Goal: Information Seeking & Learning: Learn about a topic

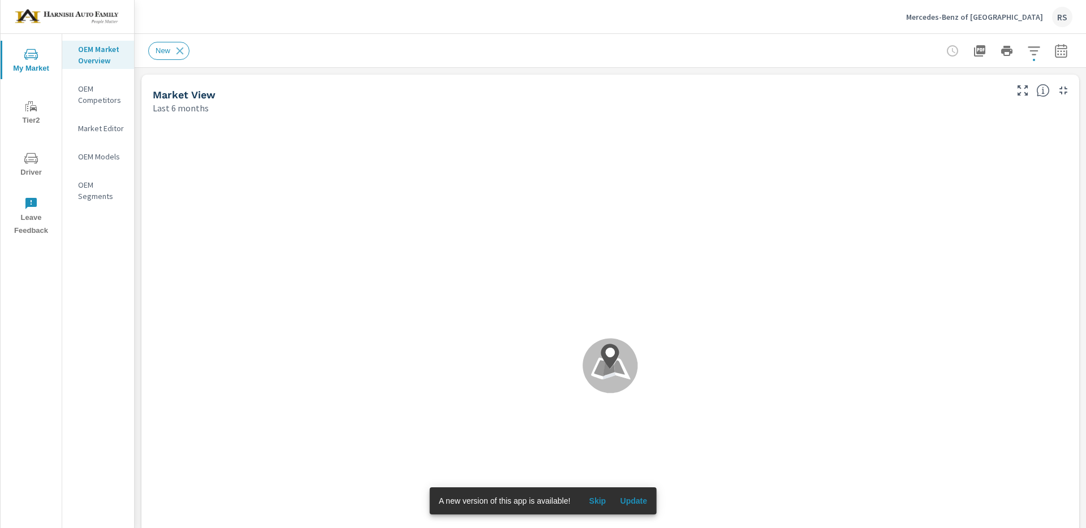
drag, startPoint x: 637, startPoint y: 497, endPoint x: 649, endPoint y: 499, distance: 12.6
click at [637, 497] on span "Update" at bounding box center [633, 501] width 27 height 10
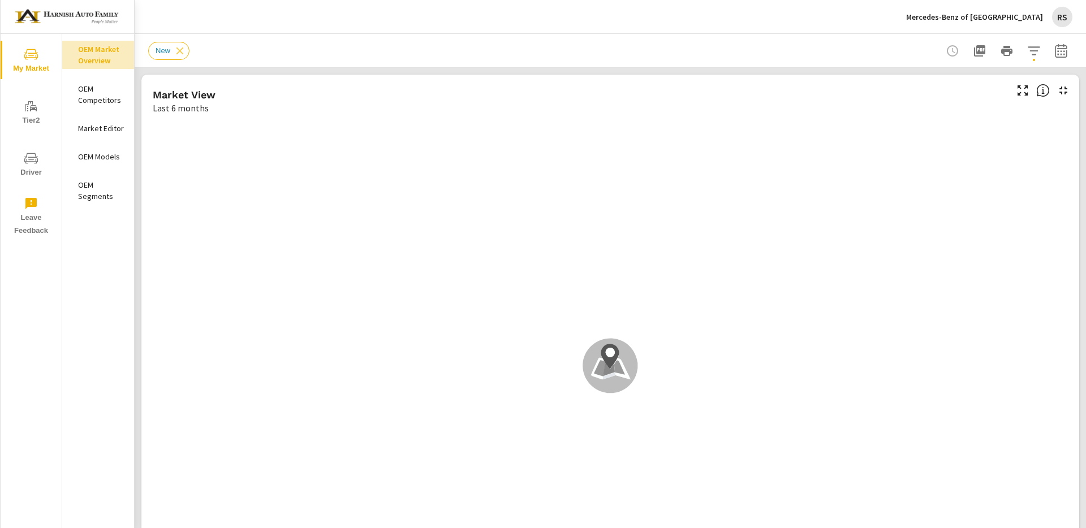
scroll to position [1, 0]
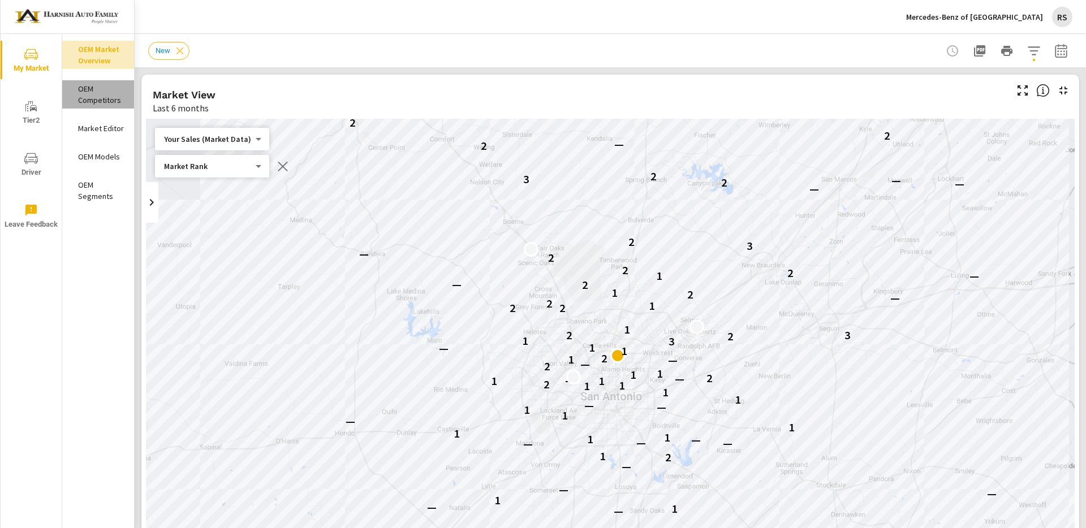
click at [93, 90] on p "OEM Competitors" at bounding box center [101, 94] width 47 height 23
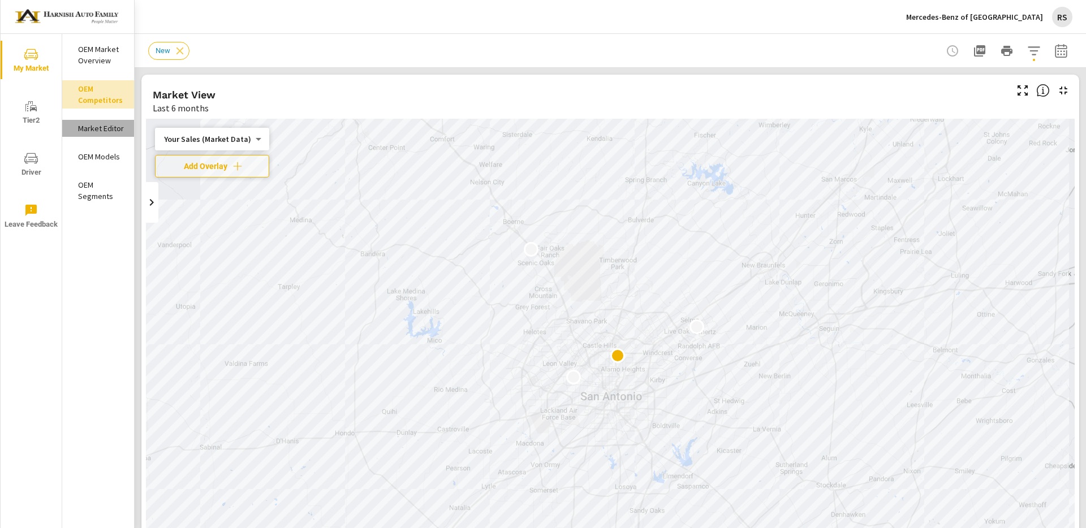
click at [106, 129] on p "Market Editor" at bounding box center [101, 128] width 47 height 11
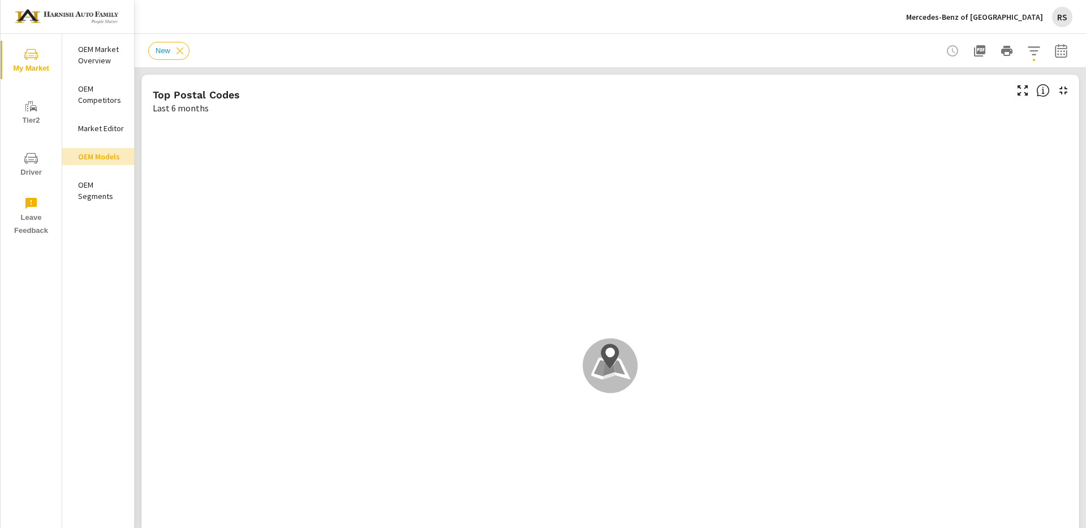
scroll to position [1, 0]
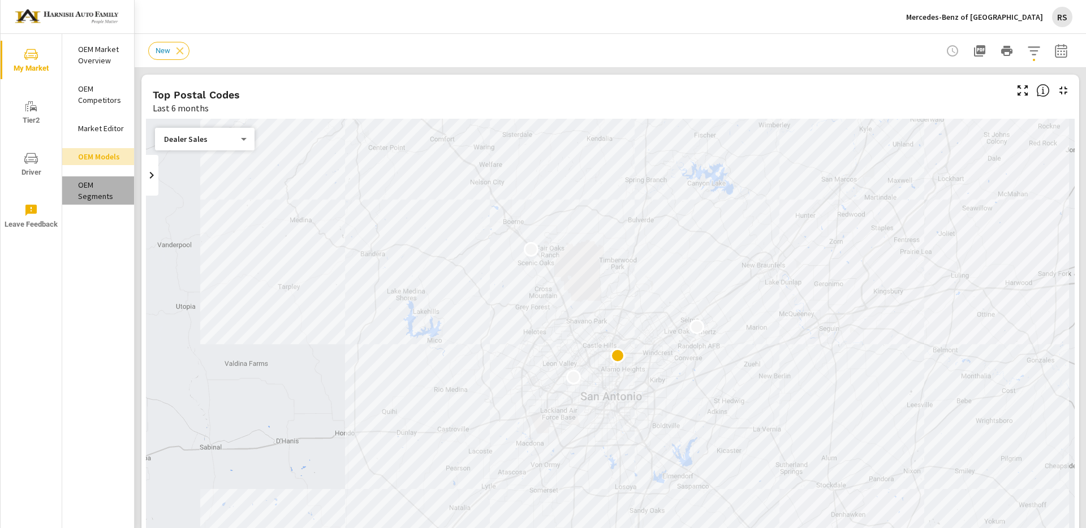
click at [92, 191] on p "OEM Segments" at bounding box center [101, 190] width 47 height 23
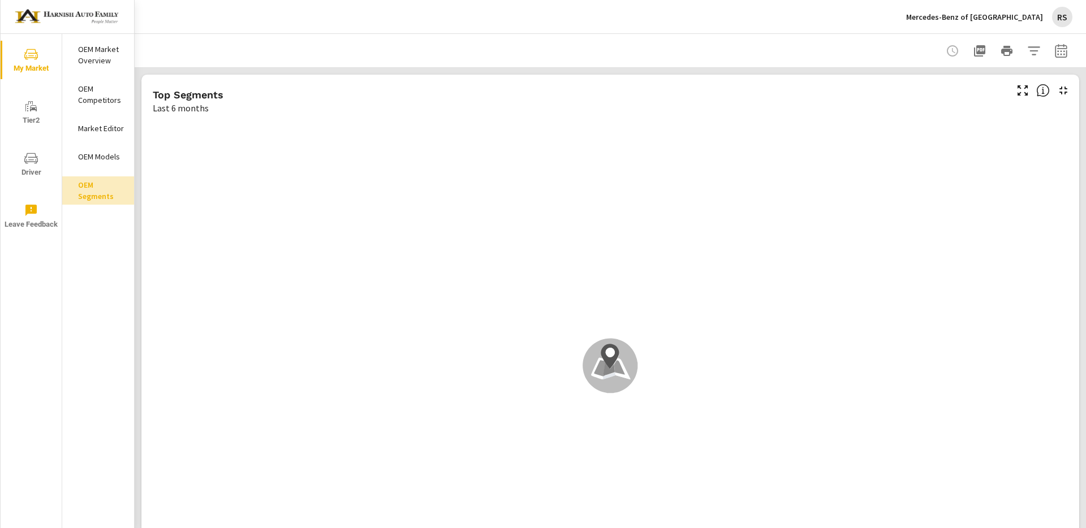
scroll to position [1, 0]
click at [96, 49] on p "OEM Market Overview" at bounding box center [101, 55] width 47 height 23
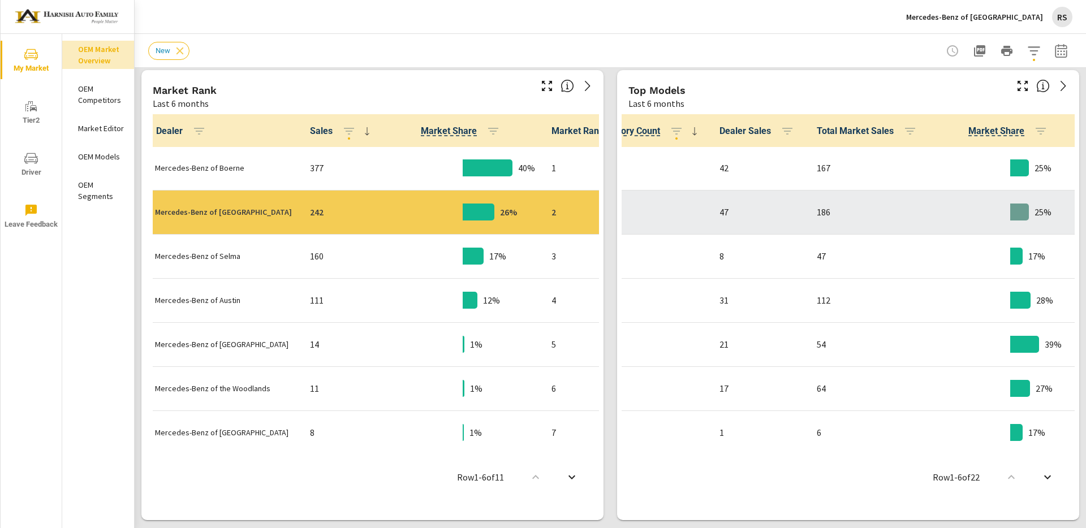
scroll to position [1, 0]
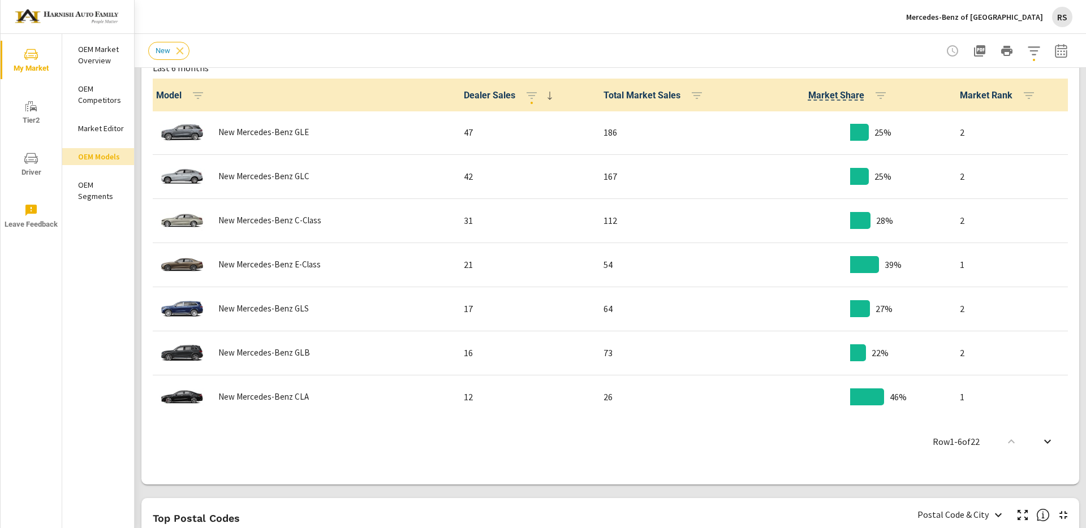
scroll to position [595, 0]
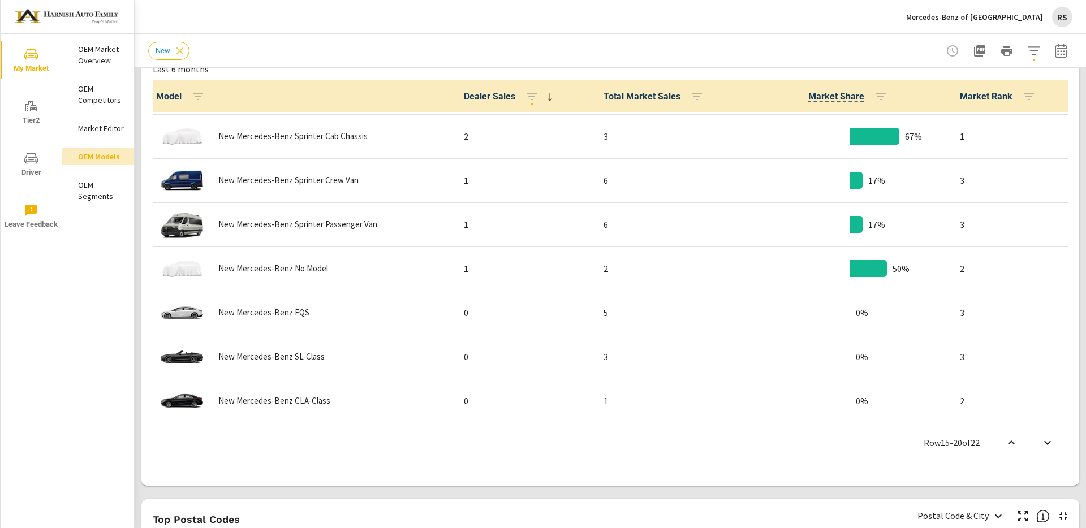
scroll to position [670, 0]
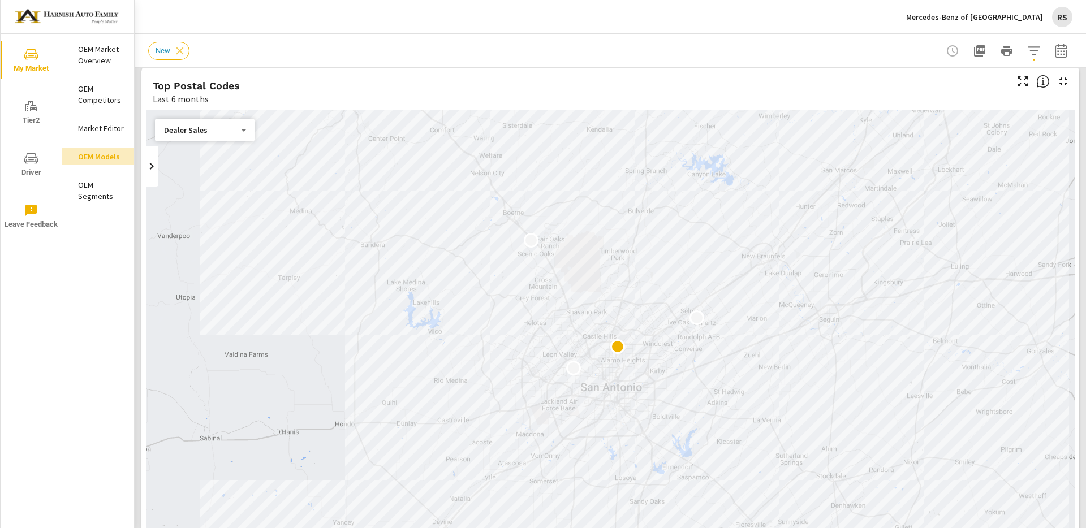
scroll to position [7, 0]
click at [245, 129] on body "My Market Tier2 Driver Leave Feedback OEM Market Overview OEM Competitors Marke…" at bounding box center [543, 264] width 1086 height 528
click at [381, 20] on div at bounding box center [543, 264] width 1086 height 528
click at [390, 19] on div "Mercedes-Benz of San Antonio RS" at bounding box center [610, 16] width 924 height 33
click at [1033, 55] on icon "button" at bounding box center [1034, 51] width 14 height 14
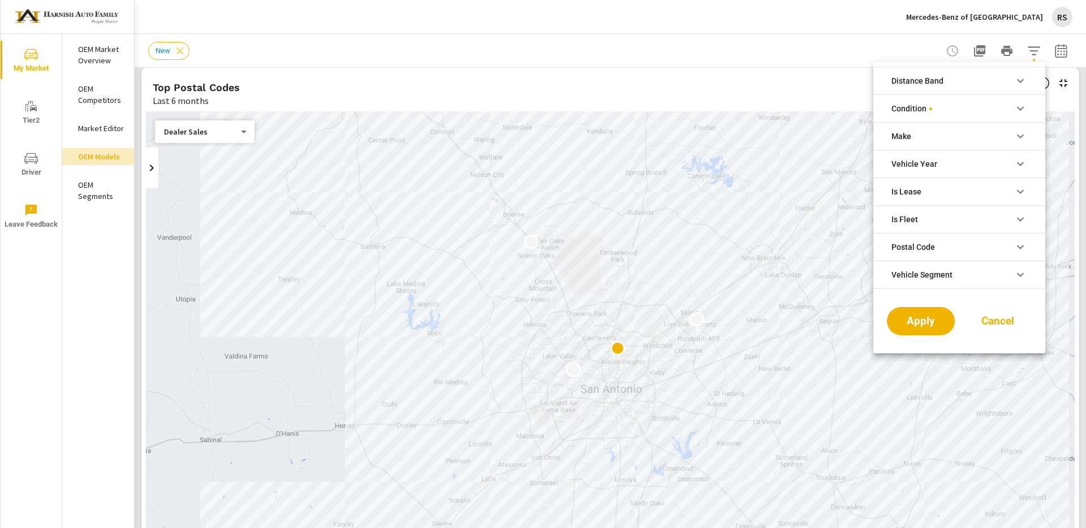
click at [900, 43] on div at bounding box center [543, 264] width 1086 height 528
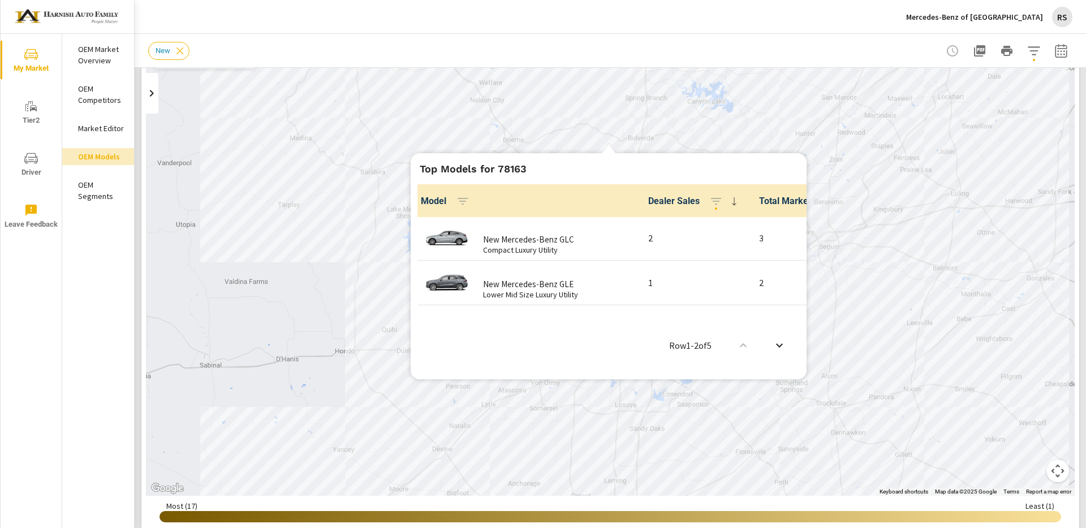
scroll to position [0, 0]
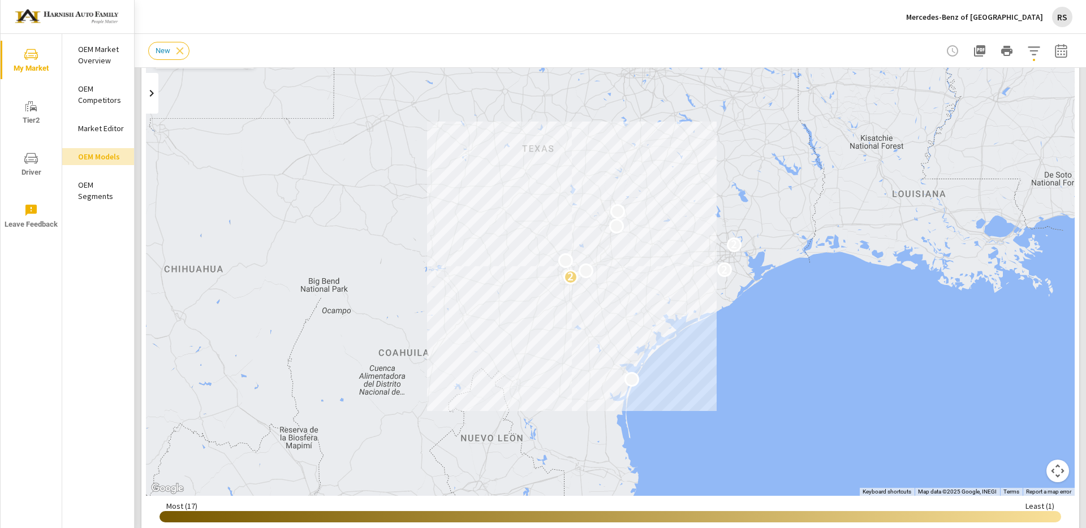
drag, startPoint x: 268, startPoint y: 239, endPoint x: 633, endPoint y: 261, distance: 365.4
click at [635, 262] on div "2 2 2" at bounding box center [610, 266] width 929 height 459
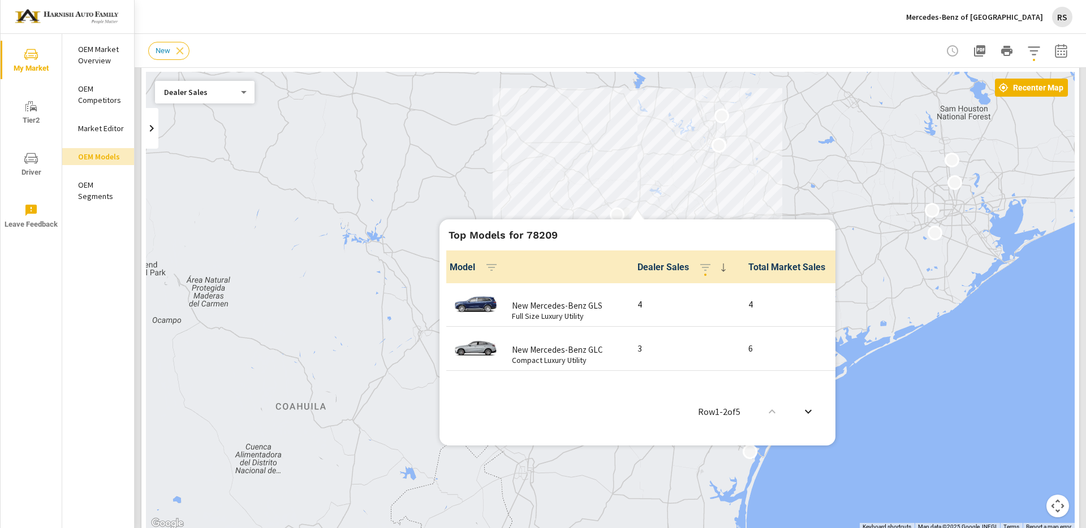
scroll to position [29, 0]
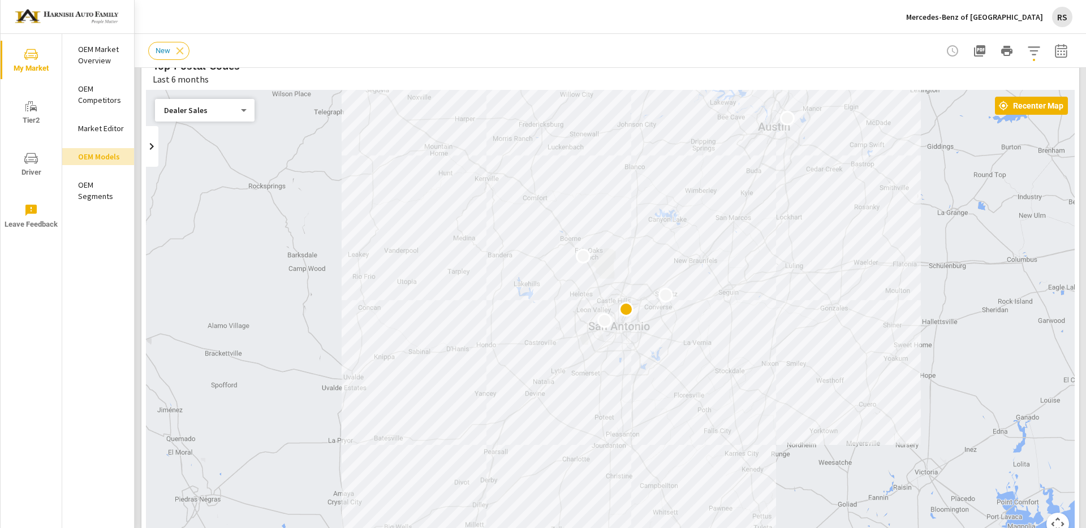
drag, startPoint x: 876, startPoint y: 260, endPoint x: 829, endPoint y: 314, distance: 71.8
click at [825, 312] on div at bounding box center [610, 319] width 929 height 459
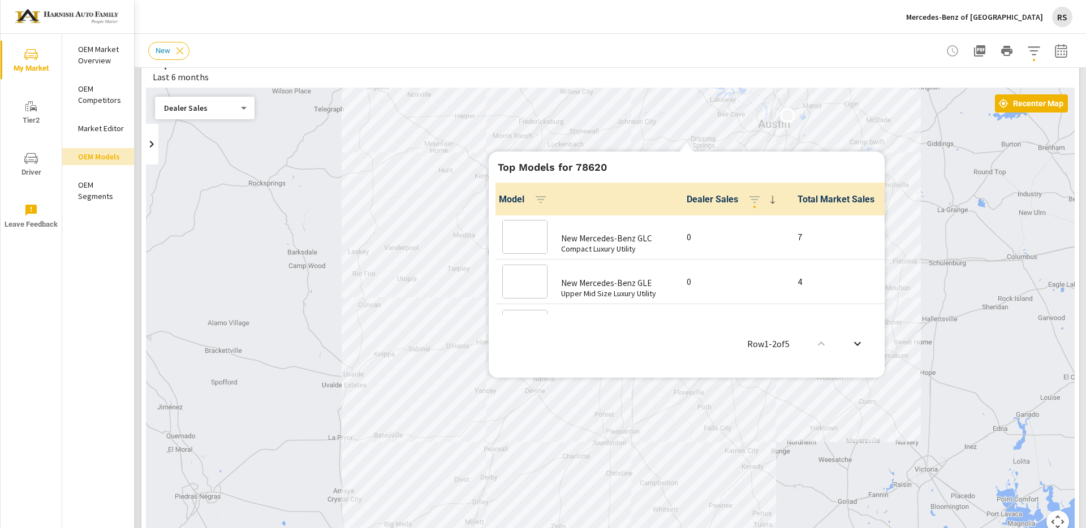
scroll to position [1, 0]
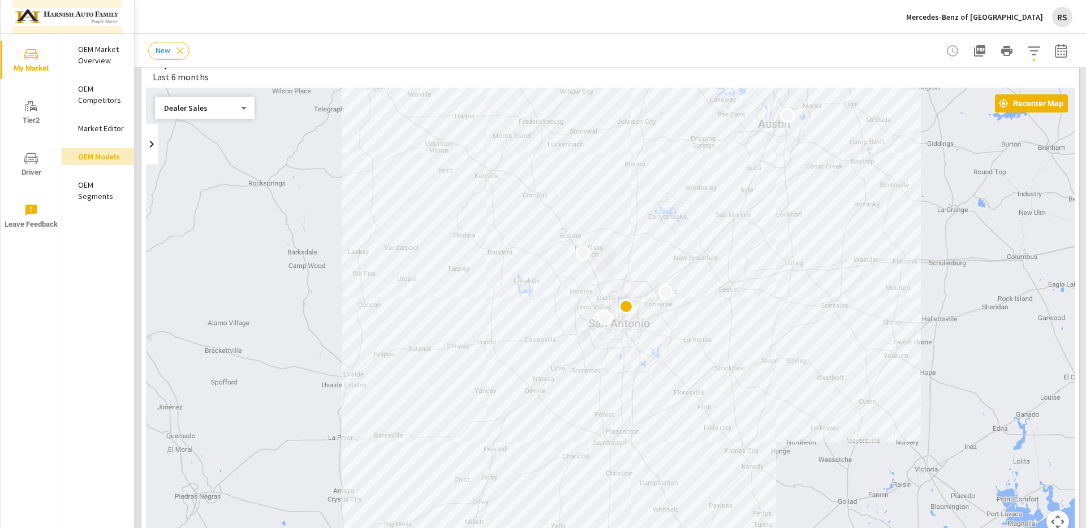
click at [63, 10] on img at bounding box center [67, 16] width 110 height 45
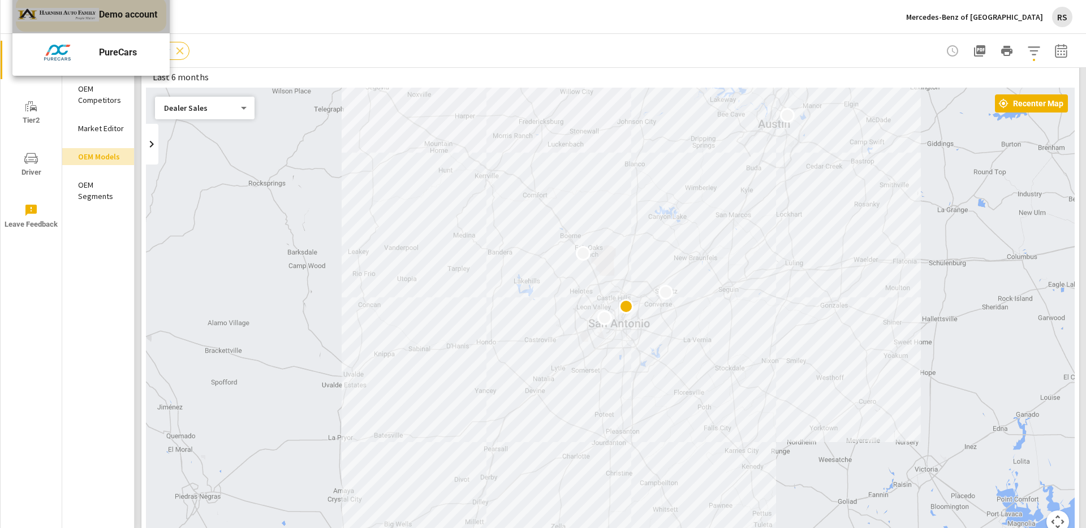
click at [63, 10] on img at bounding box center [57, 15] width 83 height 34
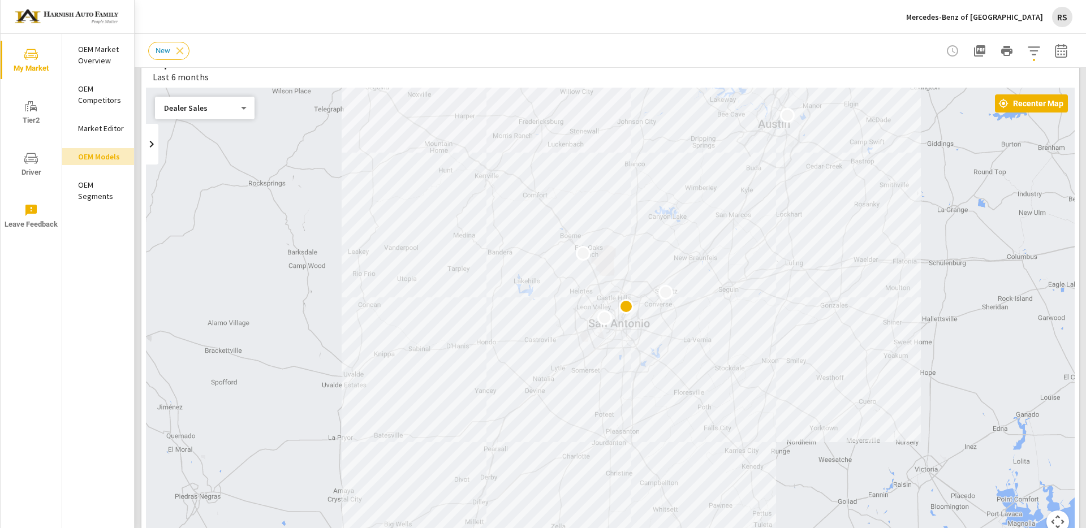
click at [39, 56] on span "My Market" at bounding box center [31, 62] width 54 height 28
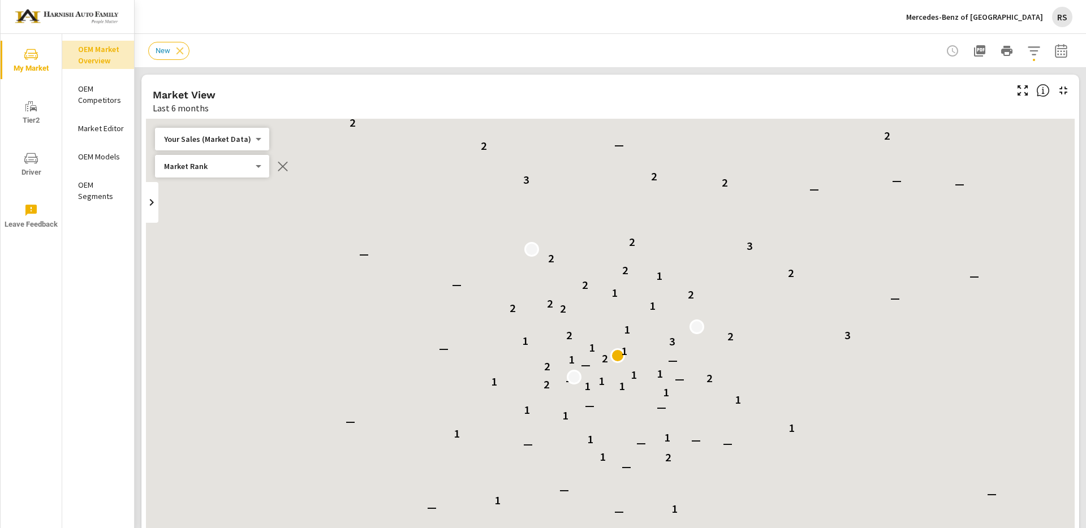
scroll to position [1, 0]
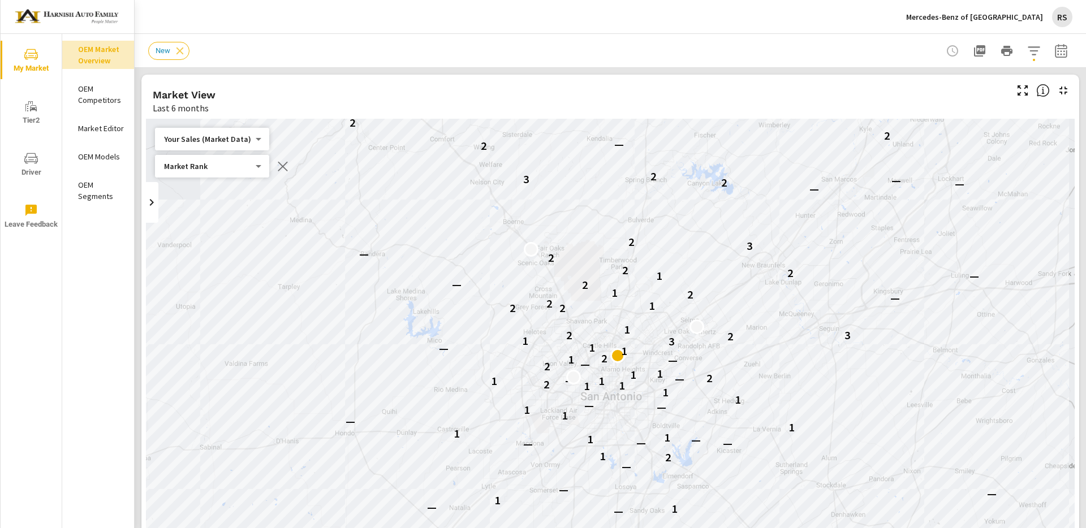
click at [1016, 16] on p "Mercedes-Benz of [GEOGRAPHIC_DATA]" at bounding box center [974, 17] width 137 height 10
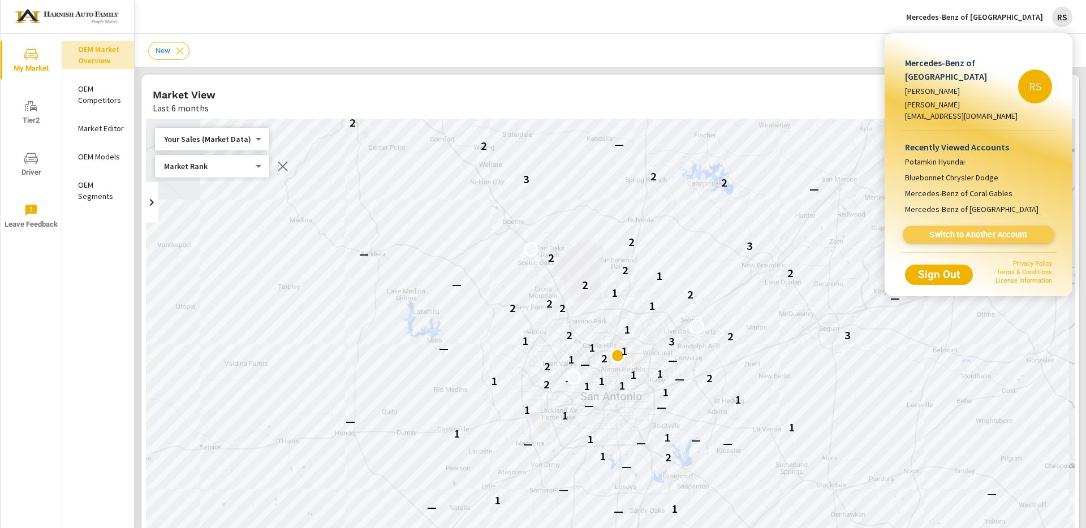
click at [983, 230] on span "Switch to Another Account" at bounding box center [978, 235] width 139 height 11
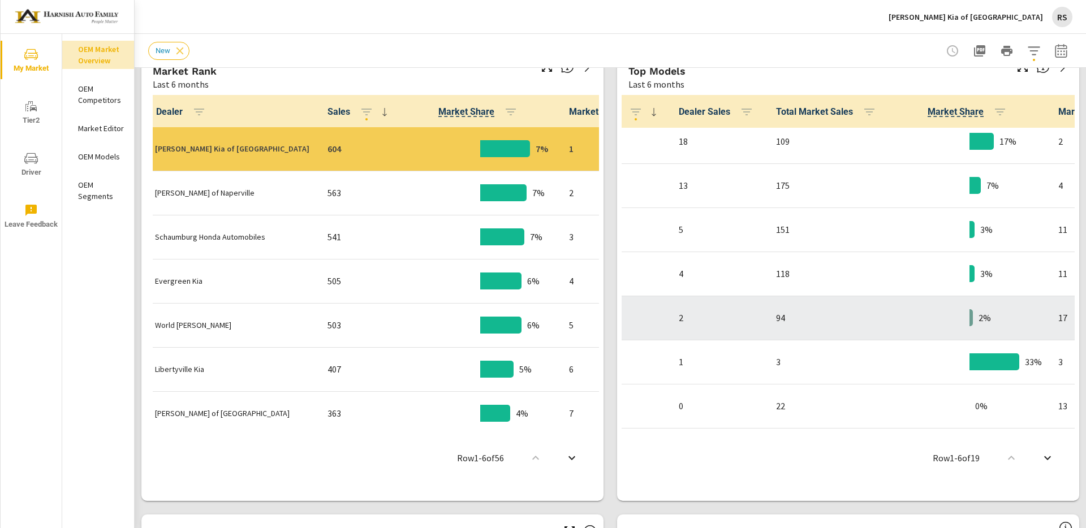
scroll to position [449, 17]
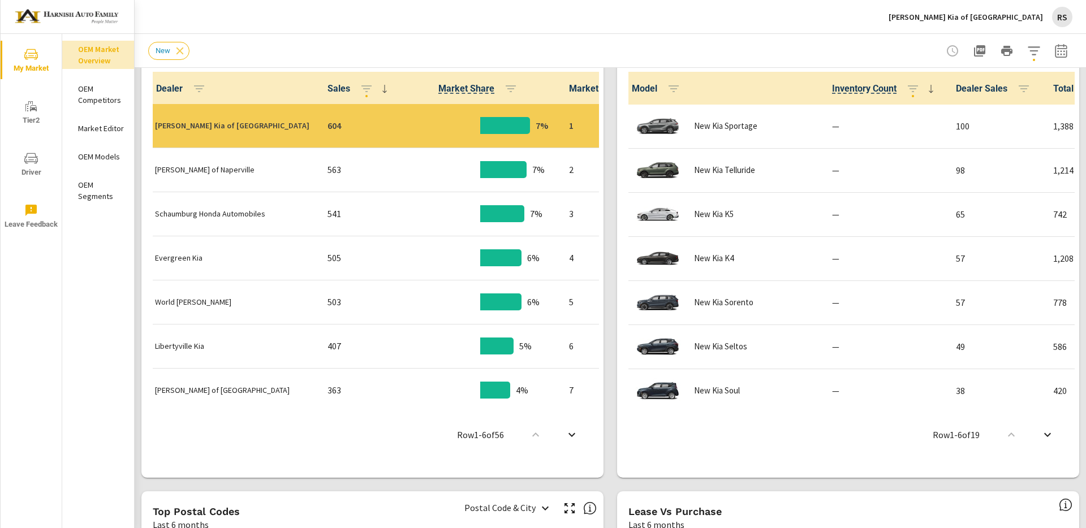
scroll to position [1, 28]
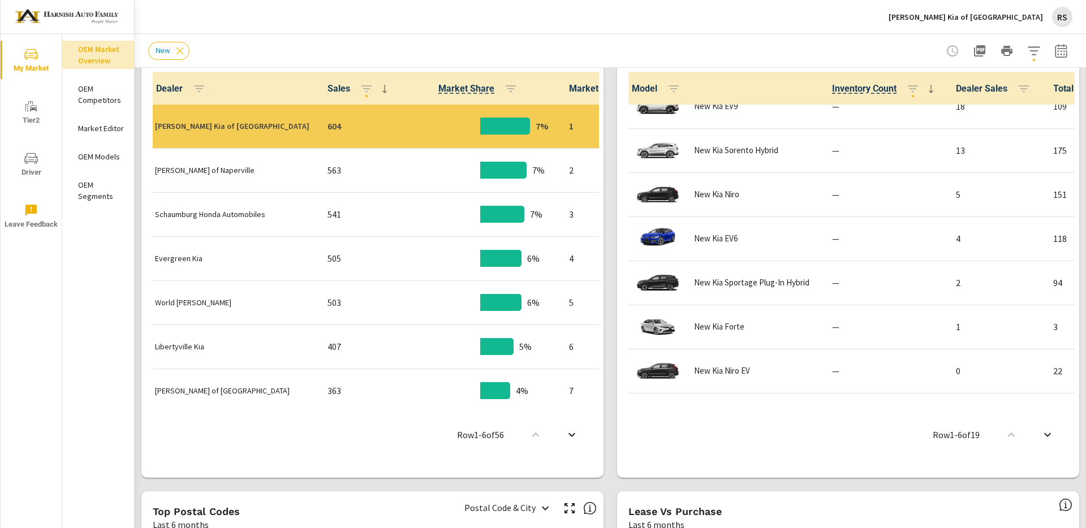
scroll to position [537, 0]
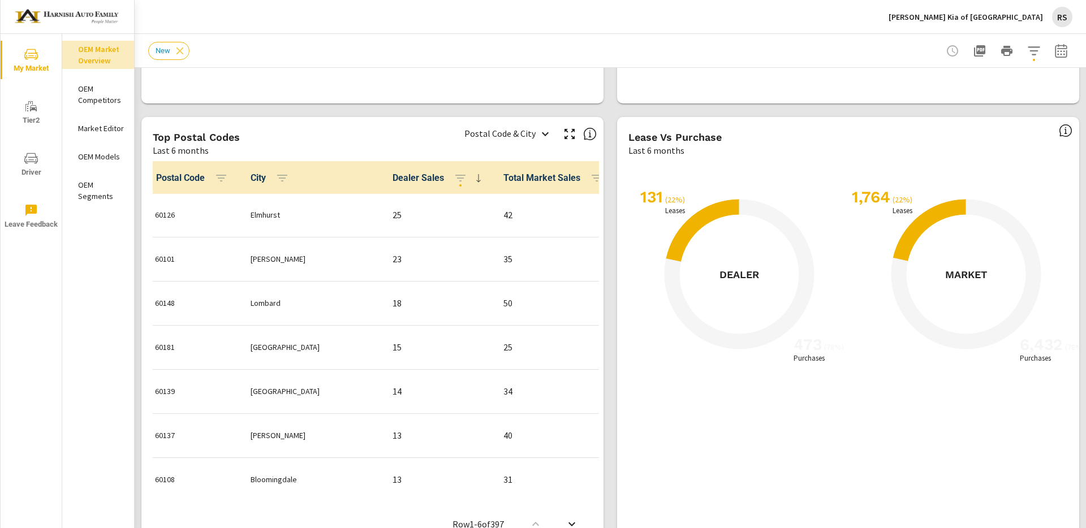
scroll to position [977, 0]
click at [783, 228] on icon at bounding box center [738, 275] width 149 height 149
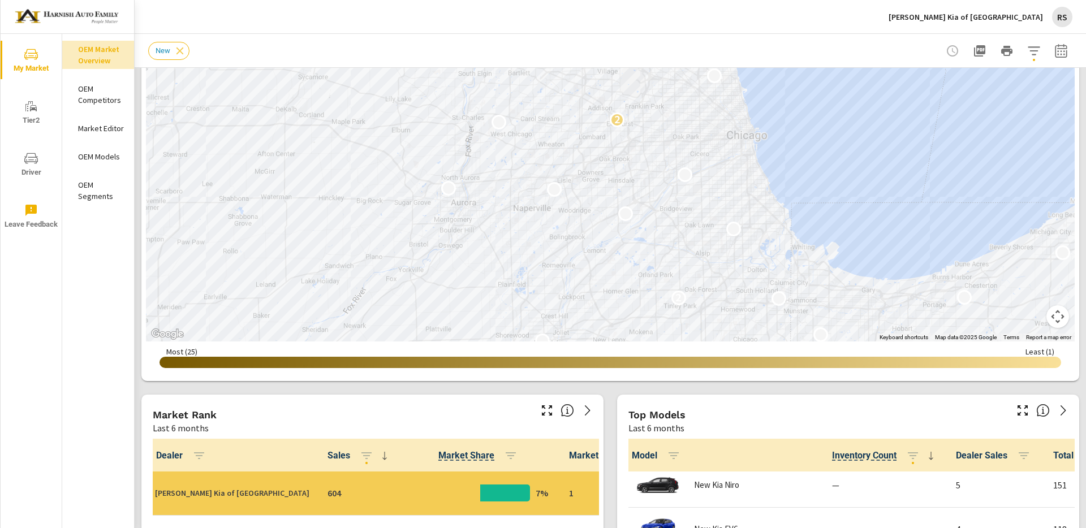
scroll to position [0, 0]
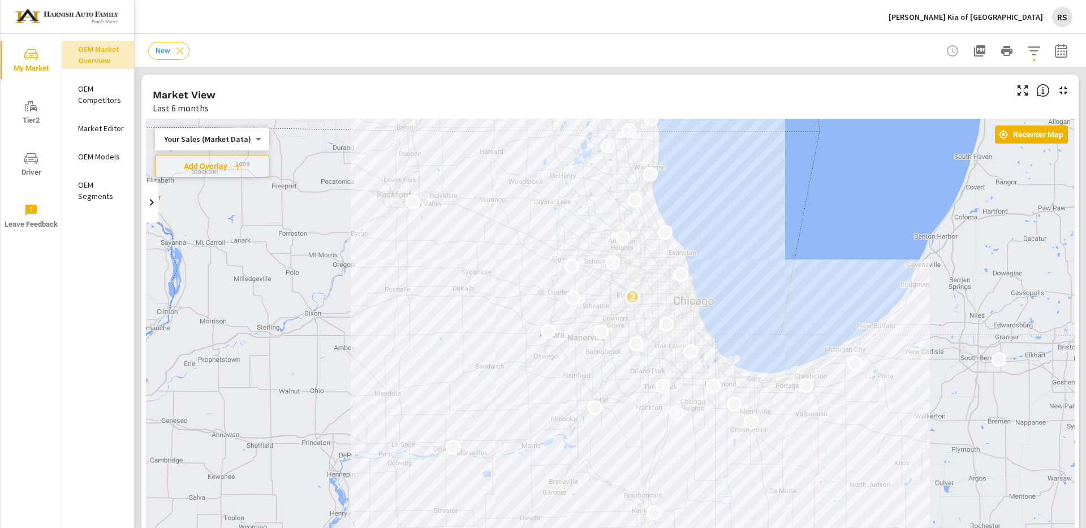
drag, startPoint x: 868, startPoint y: 444, endPoint x: 886, endPoint y: 377, distance: 69.5
click at [1013, 15] on p "[PERSON_NAME] Kia of [GEOGRAPHIC_DATA]" at bounding box center [965, 17] width 154 height 10
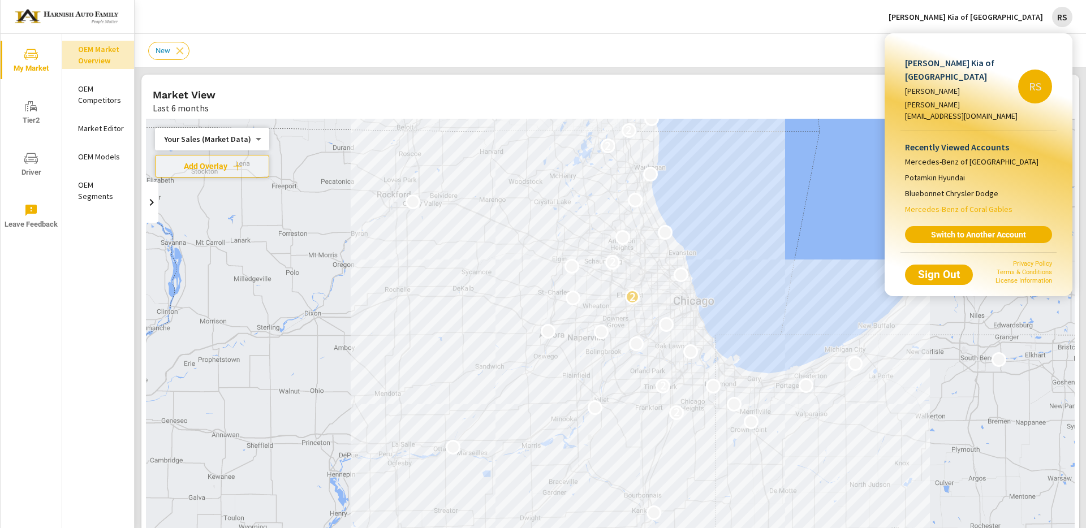
click at [986, 204] on span "Mercedes-Benz of Coral Gables" at bounding box center [958, 209] width 107 height 11
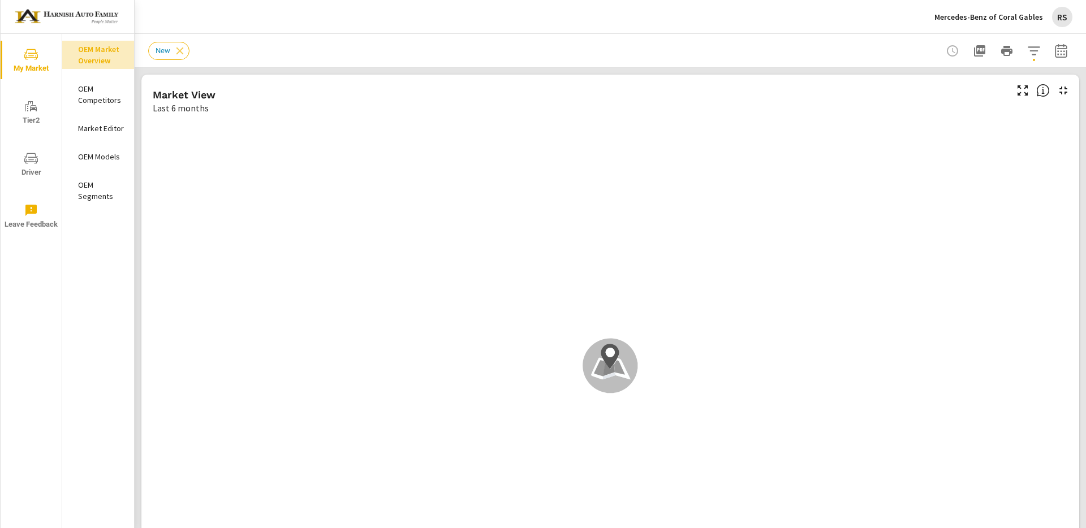
scroll to position [1, 0]
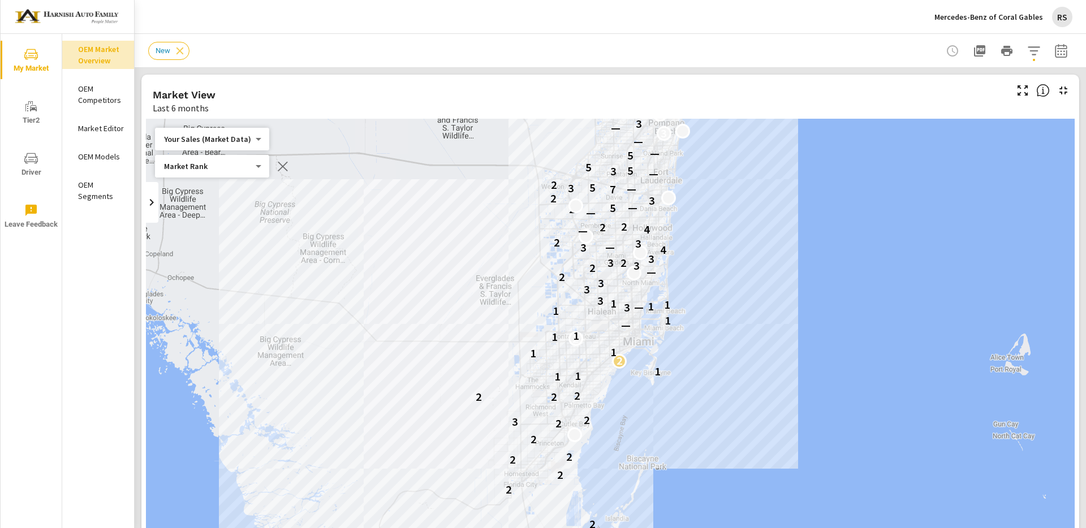
click at [254, 169] on body "My Market Tier2 Driver Leave Feedback OEM Market Overview OEM Competitors Marke…" at bounding box center [543, 264] width 1086 height 528
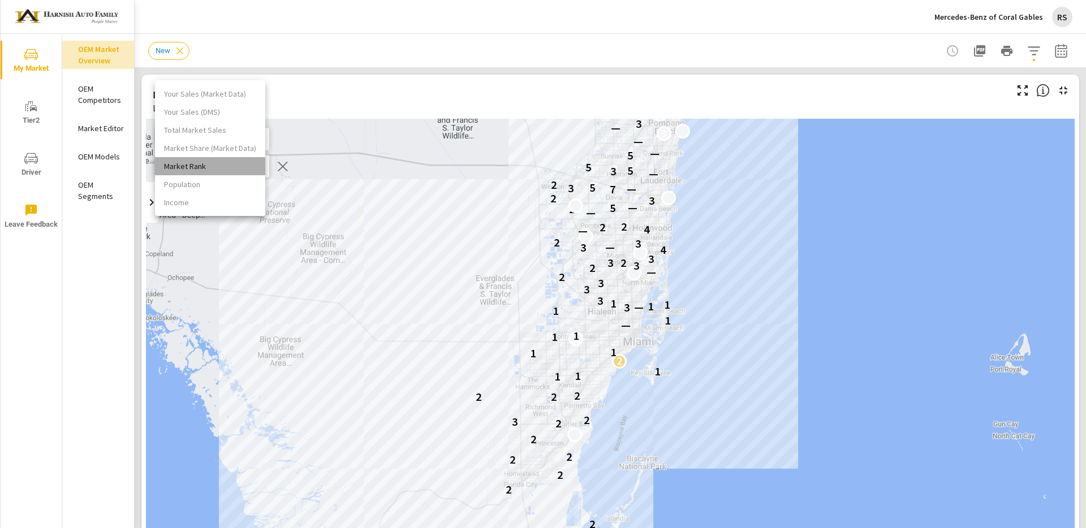
click at [243, 168] on li "Market Rank" at bounding box center [210, 166] width 110 height 18
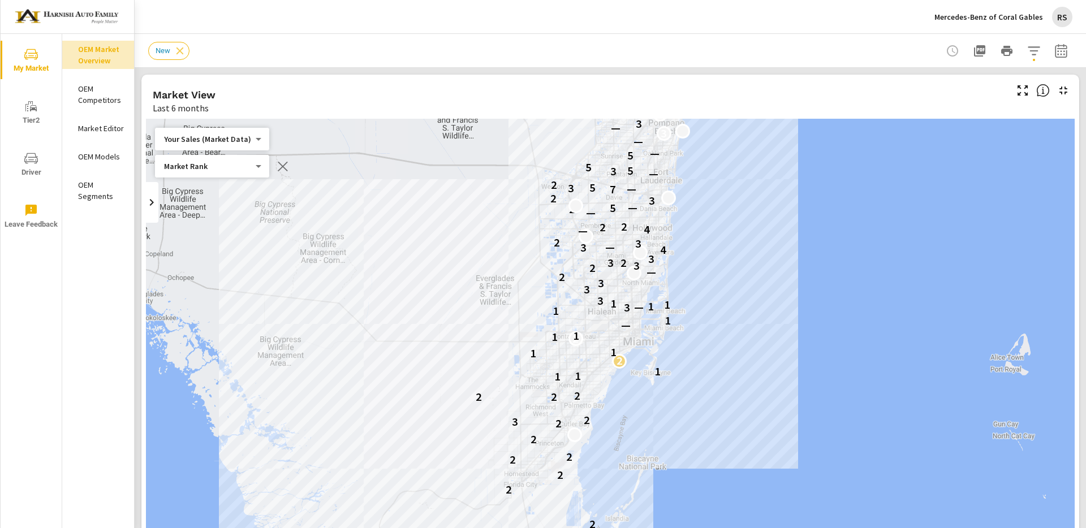
click at [252, 137] on body "My Market Tier2 Driver Leave Feedback OEM Market Overview OEM Competitors Marke…" at bounding box center [543, 264] width 1086 height 528
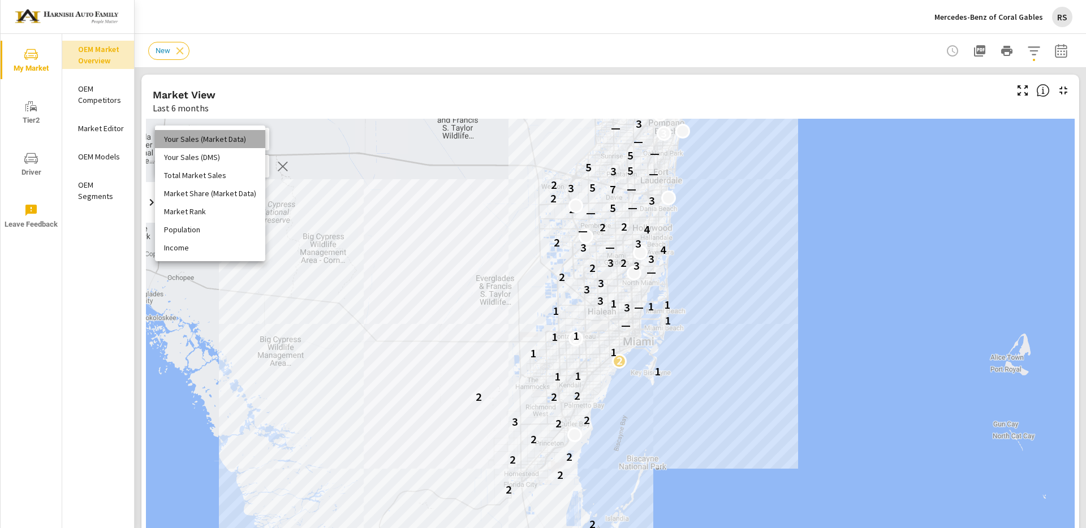
click at [248, 137] on li "Your Sales (Market Data)" at bounding box center [210, 139] width 110 height 18
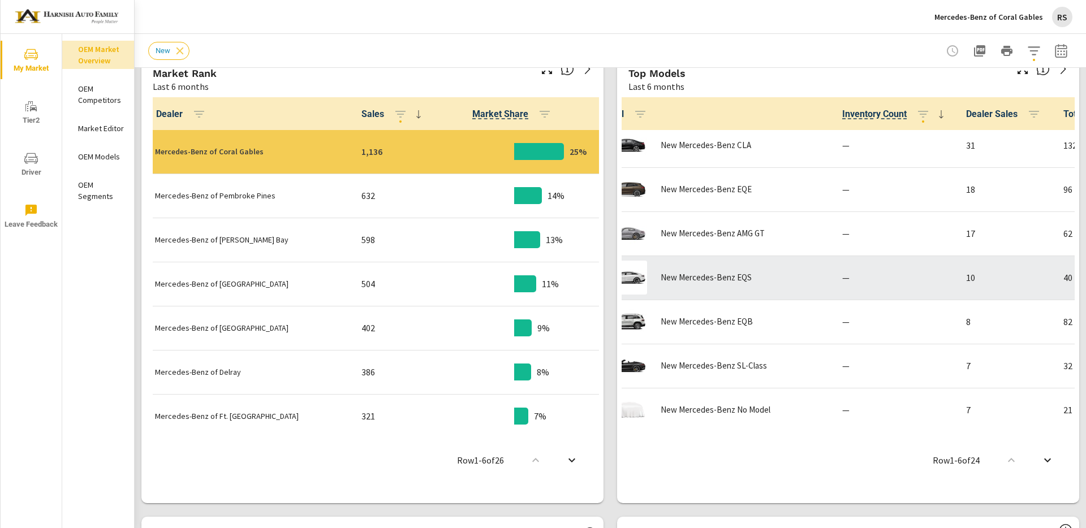
scroll to position [447, 0]
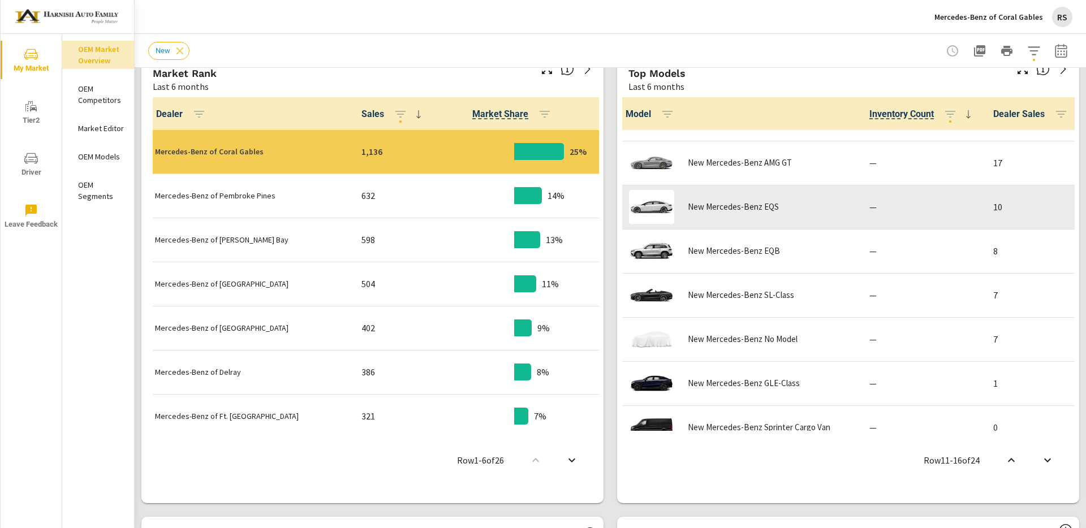
scroll to position [518, 0]
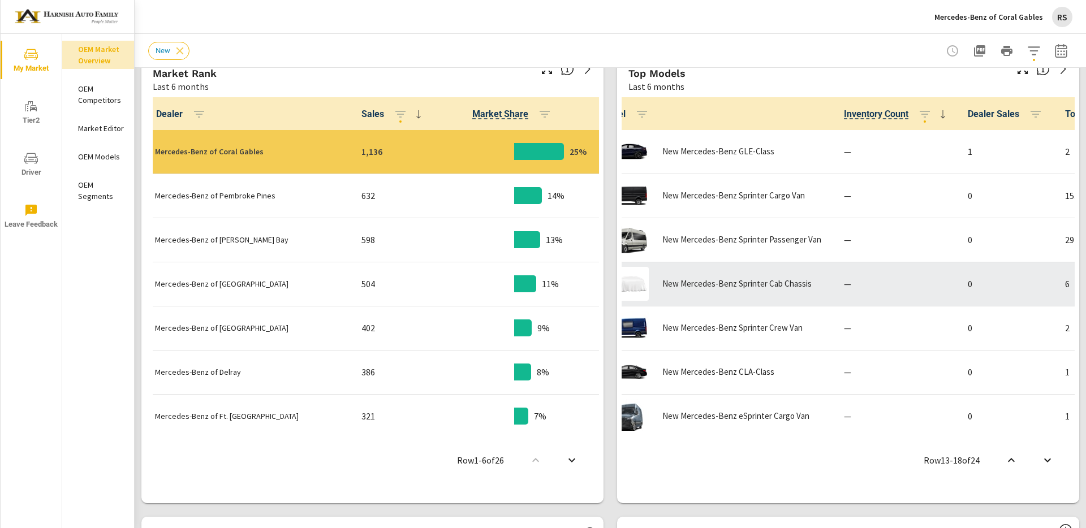
scroll to position [750, 0]
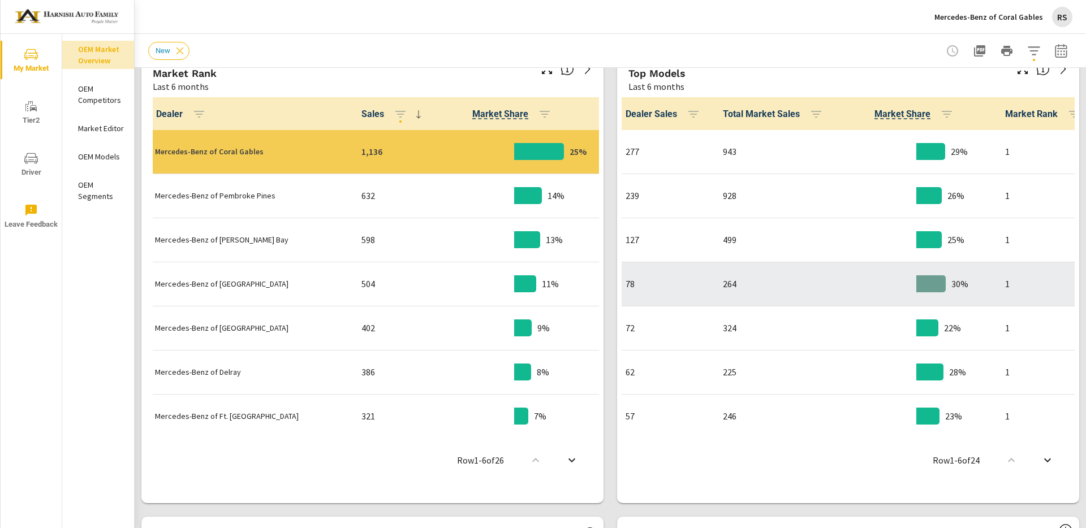
scroll to position [0, 382]
